Goal: Task Accomplishment & Management: Manage account settings

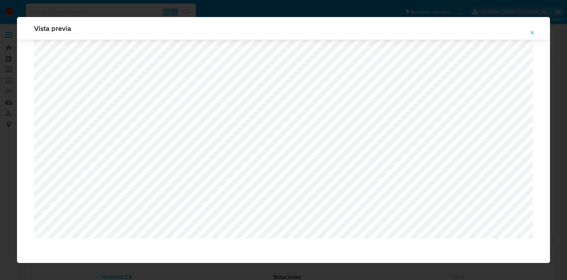
select select "10"
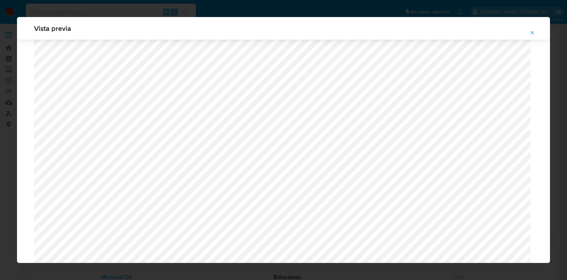
scroll to position [402, 0]
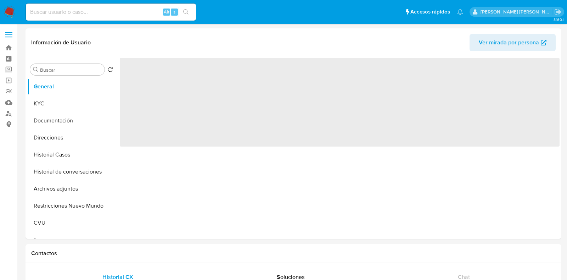
select select "10"
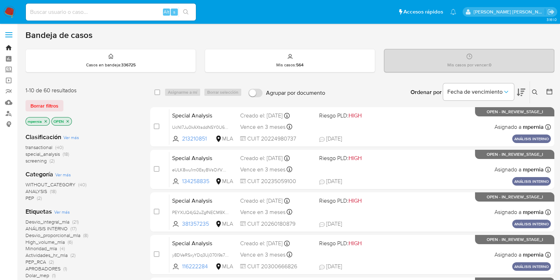
click at [9, 47] on link "Bandeja" at bounding box center [42, 47] width 84 height 11
click at [220, 33] on div "Bandeja de casos" at bounding box center [290, 35] width 529 height 11
